Goal: Information Seeking & Learning: Learn about a topic

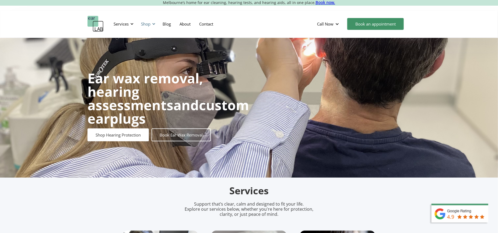
click at [149, 24] on div "Shop" at bounding box center [145, 23] width 9 height 5
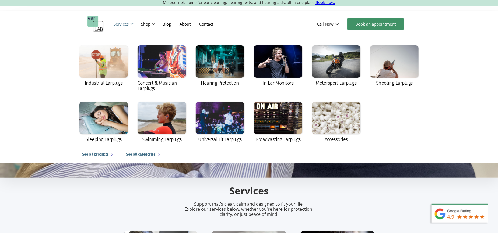
click at [118, 24] on div "Services" at bounding box center [120, 23] width 15 height 5
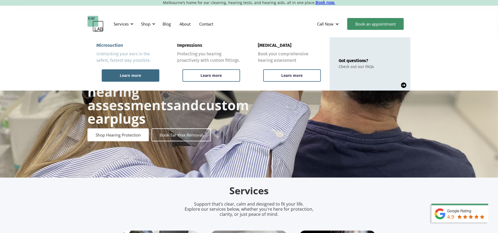
click at [120, 74] on div "Learn more" at bounding box center [131, 75] width 58 height 12
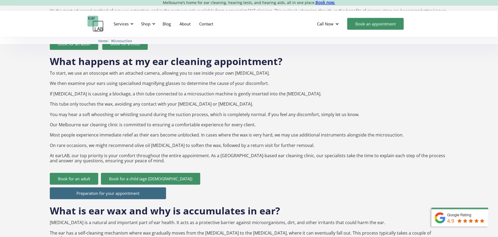
scroll to position [484, 0]
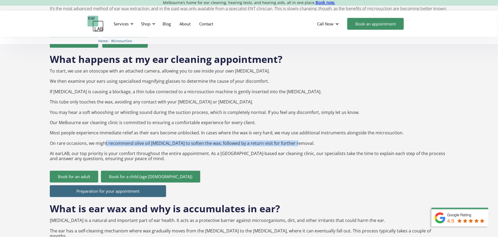
drag, startPoint x: 104, startPoint y: 138, endPoint x: 294, endPoint y: 140, distance: 190.1
click at [294, 140] on p "To start, we use an otoscope with an attached camera, allowing you to see insid…" at bounding box center [249, 115] width 398 height 93
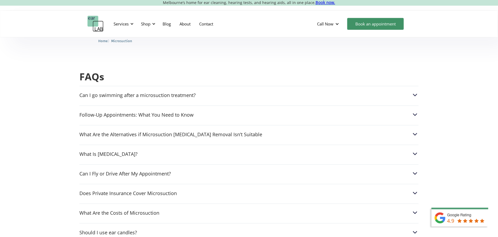
scroll to position [1291, 0]
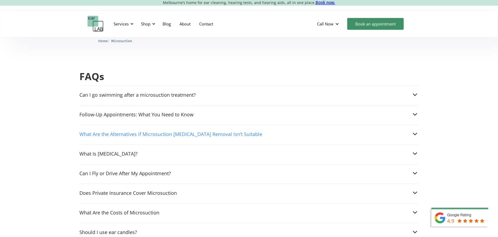
click at [98, 132] on div "What Are the Alternatives if Microsuction Earwax Removal Isn’t Suitable" at bounding box center [170, 134] width 183 height 5
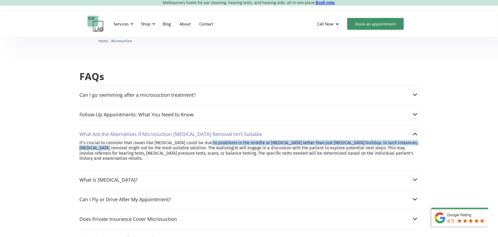
drag, startPoint x: 115, startPoint y: 130, endPoint x: 207, endPoint y: 129, distance: 92.2
click at [207, 140] on p "It's crucial to consider that issues like hearing loss could be due to problems…" at bounding box center [248, 150] width 339 height 21
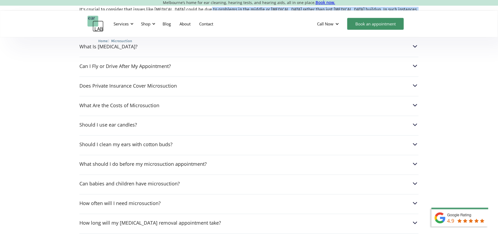
scroll to position [1425, 0]
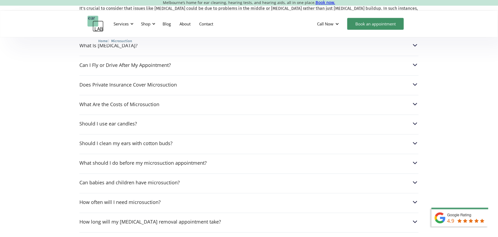
click at [130, 134] on div "Should I clean my ears with cotton buds? In short, no. Cotton buds are most lik…" at bounding box center [248, 141] width 339 height 15
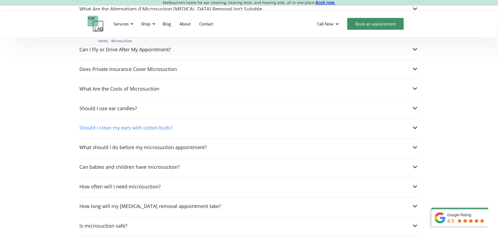
scroll to position [1416, 0]
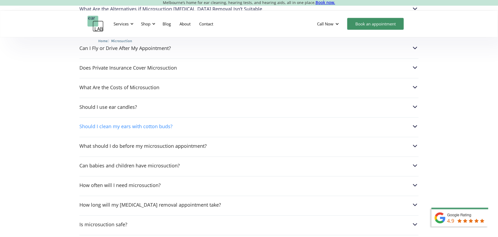
click at [143, 124] on div "Should I clean my ears with cotton buds?" at bounding box center [125, 126] width 93 height 5
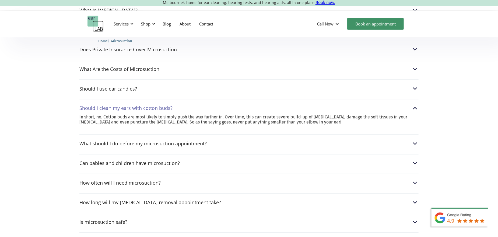
scroll to position [1443, 0]
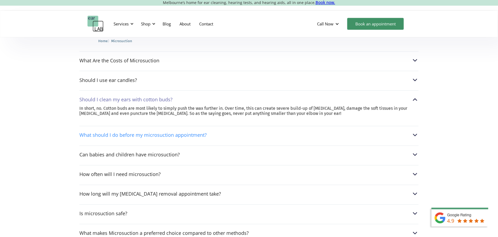
click at [133, 133] on div "What should I do before my microsuction appointment?" at bounding box center [142, 135] width 127 height 5
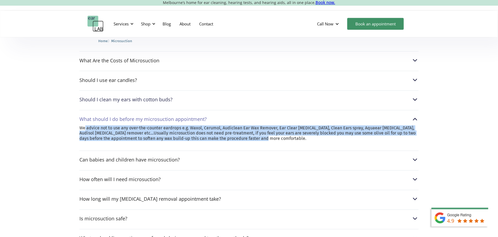
drag, startPoint x: 85, startPoint y: 113, endPoint x: 328, endPoint y: 121, distance: 243.2
click at [328, 126] on p "We advice not to use any over-the-counter eardrops e.g. Waxol, Cerumol, Audicle…" at bounding box center [248, 134] width 339 height 16
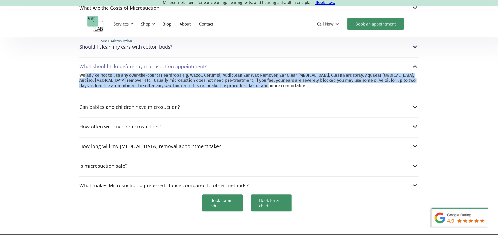
scroll to position [1524, 0]
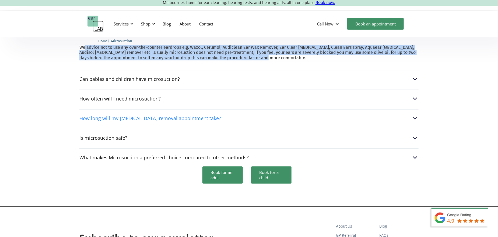
click at [157, 116] on div "How long will my earwax removal appointment take?" at bounding box center [149, 118] width 141 height 5
